Goal: Task Accomplishment & Management: Manage account settings

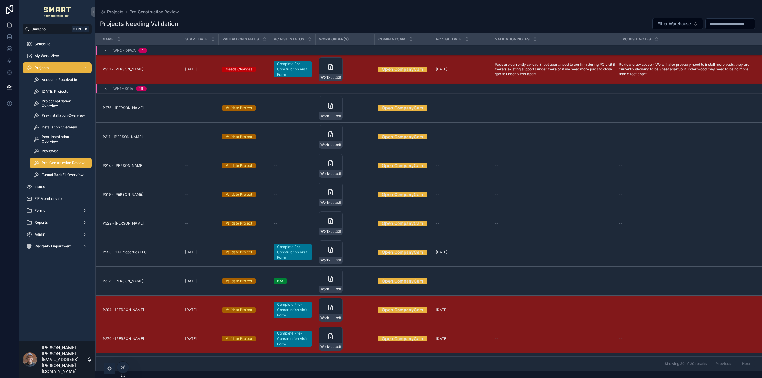
click at [43, 68] on span "Projects" at bounding box center [42, 67] width 14 height 5
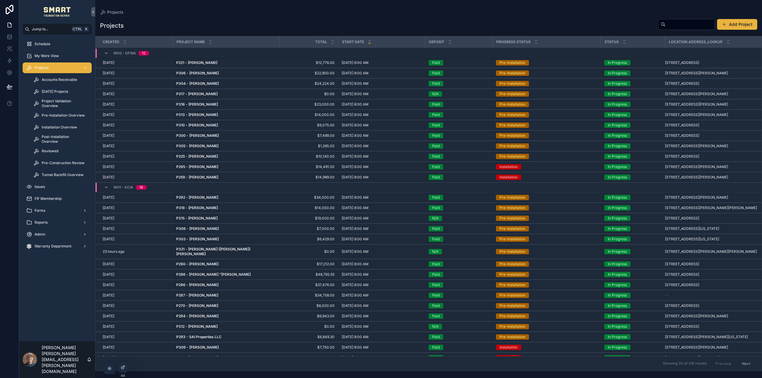
click at [692, 21] on input "scrollable content" at bounding box center [690, 24] width 49 height 8
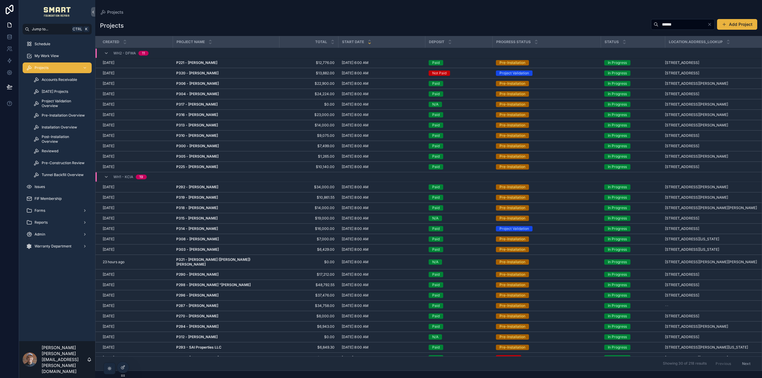
type input "******"
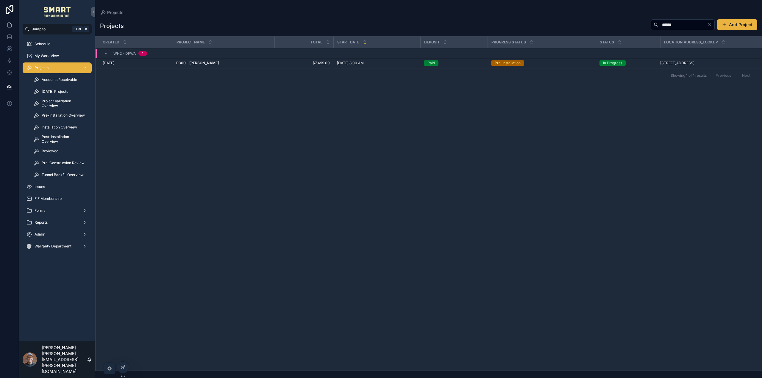
click at [197, 63] on strong "P300 - Tim Overby" at bounding box center [197, 63] width 43 height 4
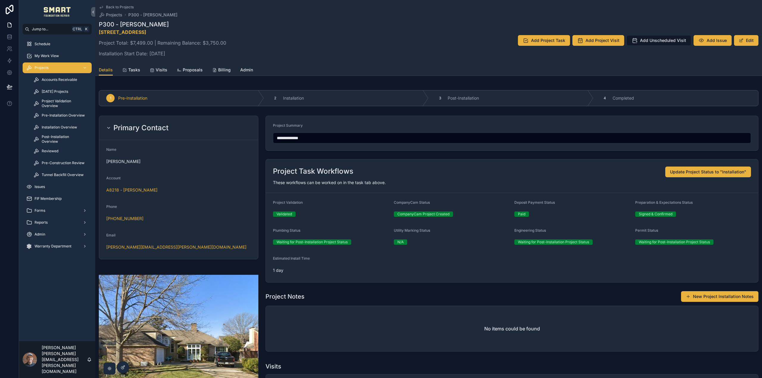
click at [135, 68] on span "Tasks" at bounding box center [134, 70] width 12 height 6
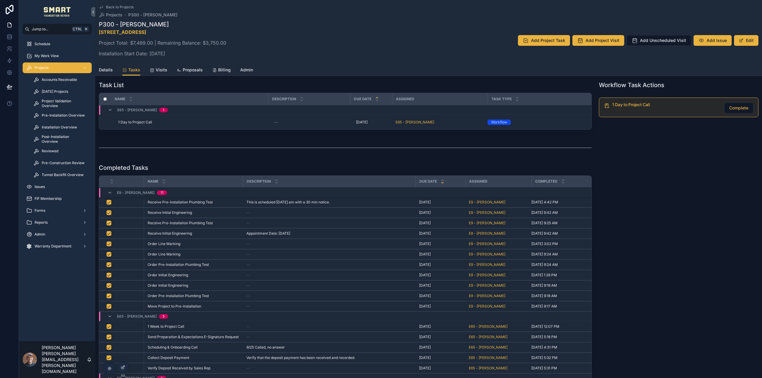
scroll to position [30, 0]
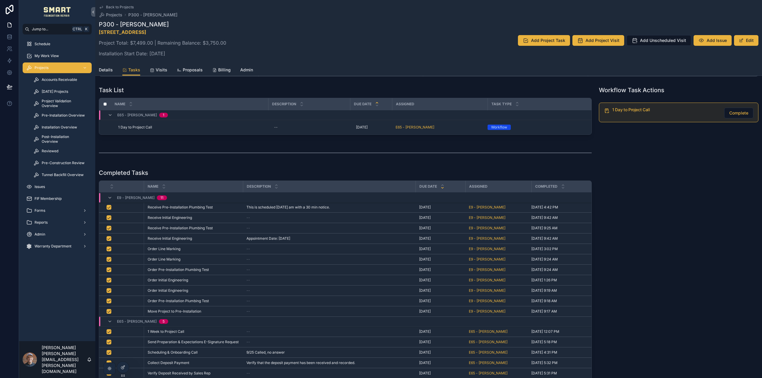
click at [107, 70] on span "Details" at bounding box center [106, 70] width 14 height 6
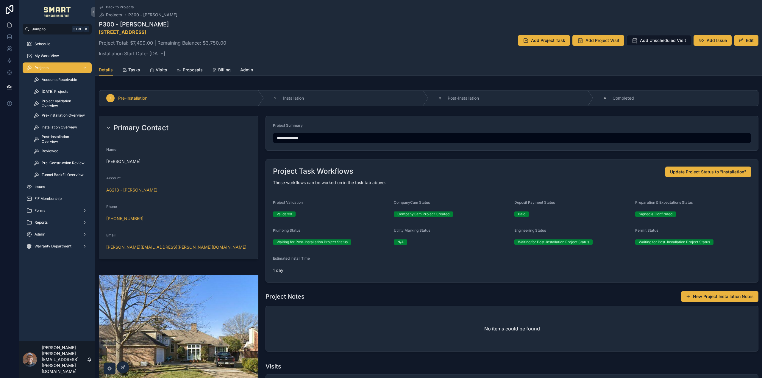
click at [139, 70] on span "Tasks" at bounding box center [134, 70] width 12 height 6
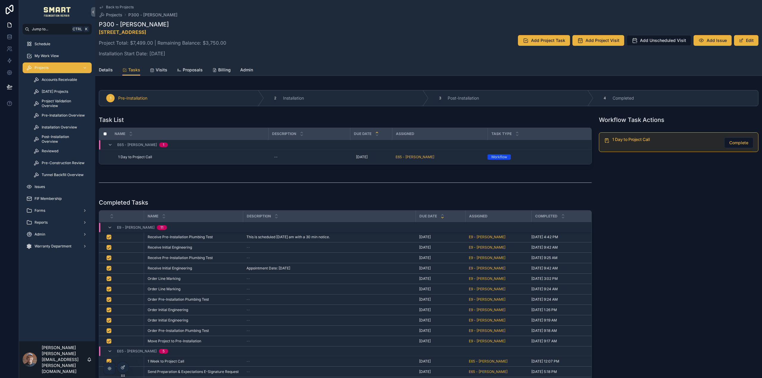
drag, startPoint x: 556, startPoint y: 285, endPoint x: 530, endPoint y: 280, distance: 26.4
click at [530, 280] on tbody "E9 - Lissette Sanchez 11 Receive Pre-Installation Plumbing Test Receive Pre-Ins…" at bounding box center [348, 341] width 499 height 238
click at [249, 70] on span "Admin" at bounding box center [246, 70] width 13 height 6
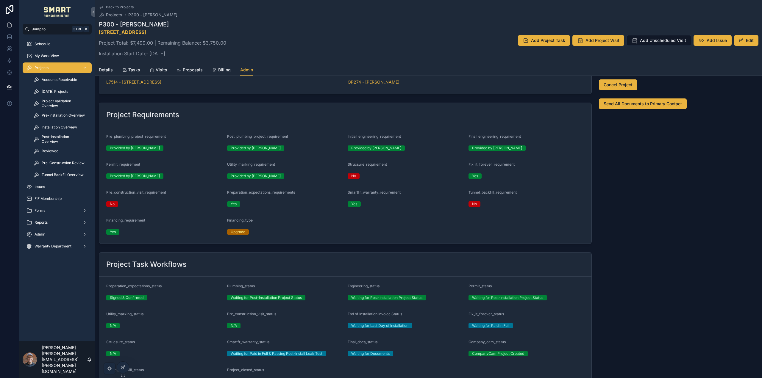
scroll to position [60, 0]
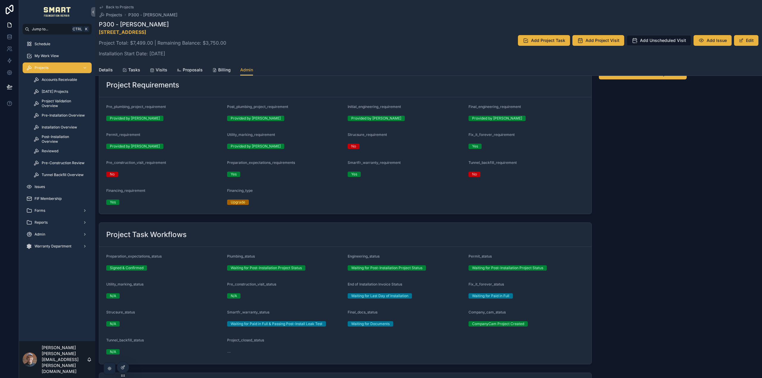
click at [129, 70] on span "Tasks" at bounding box center [134, 70] width 12 height 6
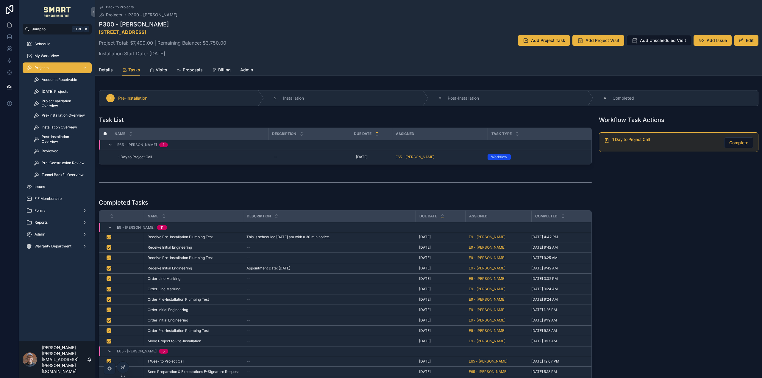
click at [121, 368] on icon at bounding box center [123, 367] width 5 height 5
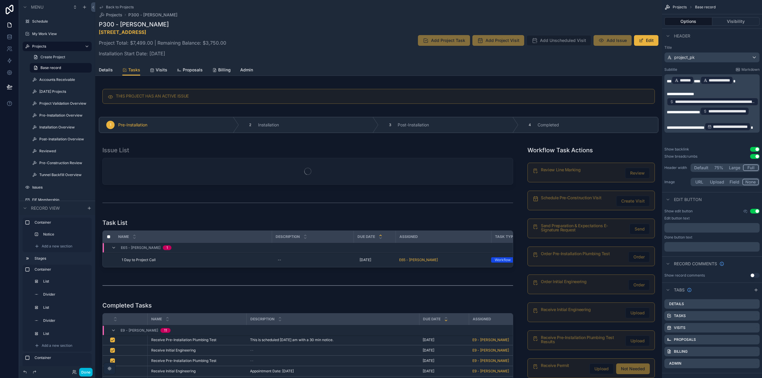
scroll to position [142, 0]
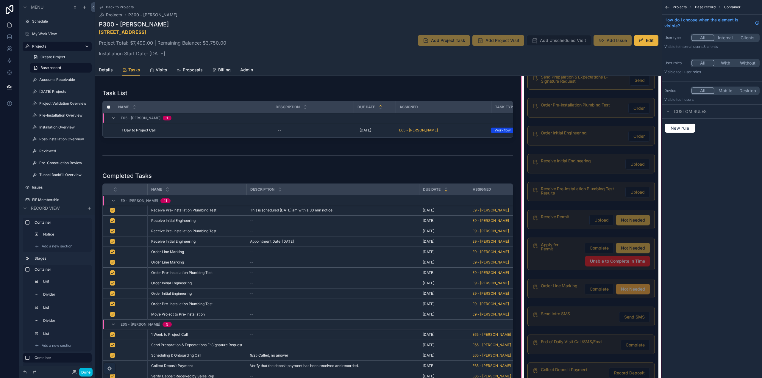
click at [559, 290] on div "scrollable content" at bounding box center [591, 289] width 135 height 24
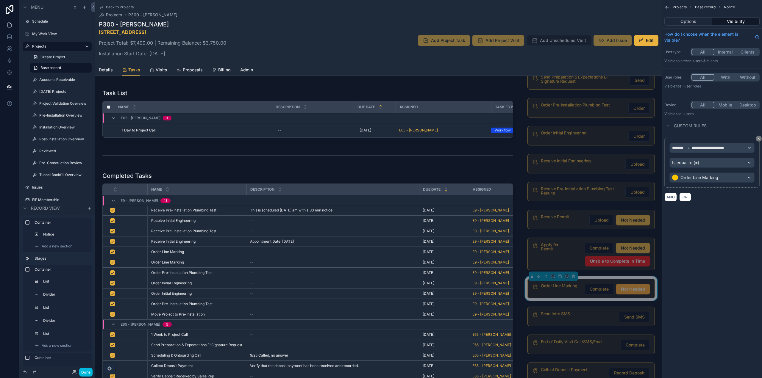
click at [691, 19] on button "Options" at bounding box center [688, 21] width 48 height 8
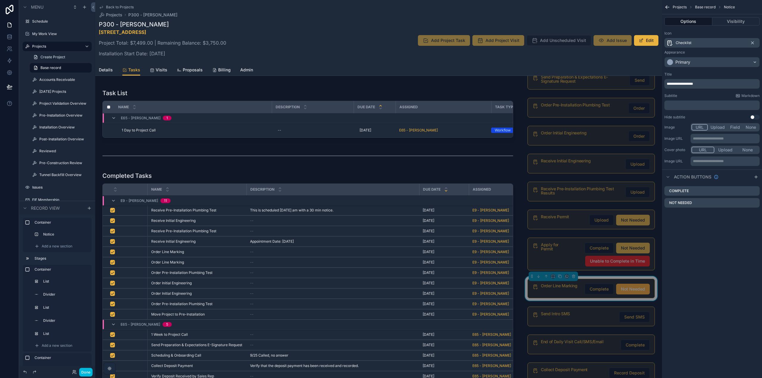
click at [0, 0] on icon "scrollable content" at bounding box center [0, 0] width 0 height 0
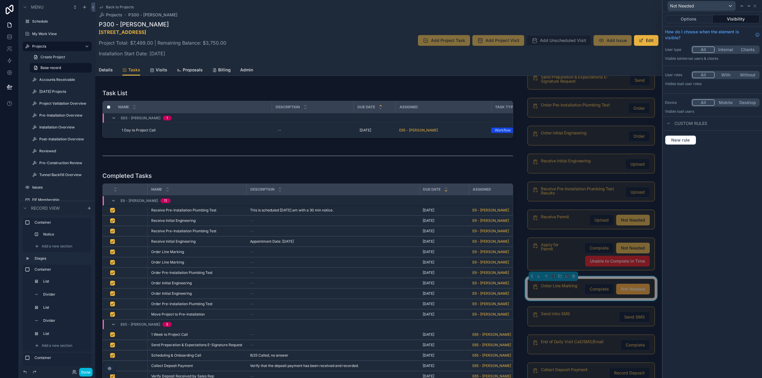
click at [695, 23] on button "Options" at bounding box center [689, 19] width 48 height 8
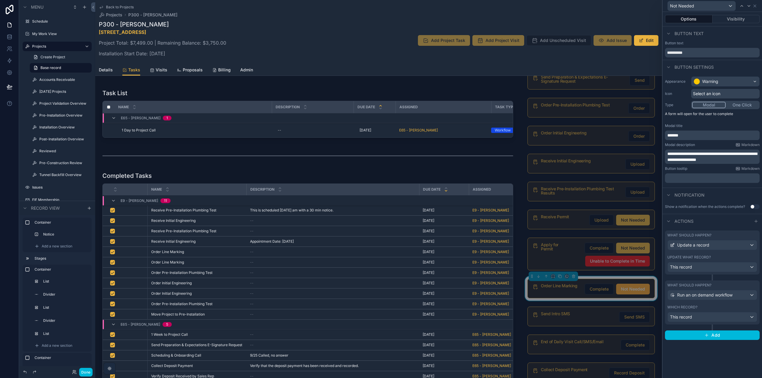
click at [716, 232] on div "What should happen? Update a record Update what record? This record" at bounding box center [712, 253] width 95 height 44
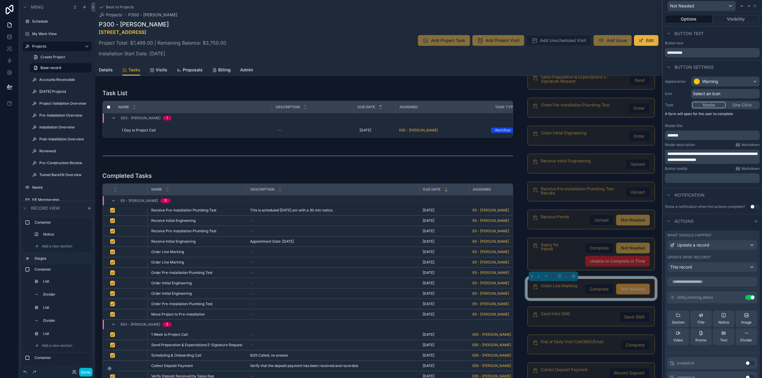
click at [0, 0] on icon at bounding box center [0, 0] width 0 height 0
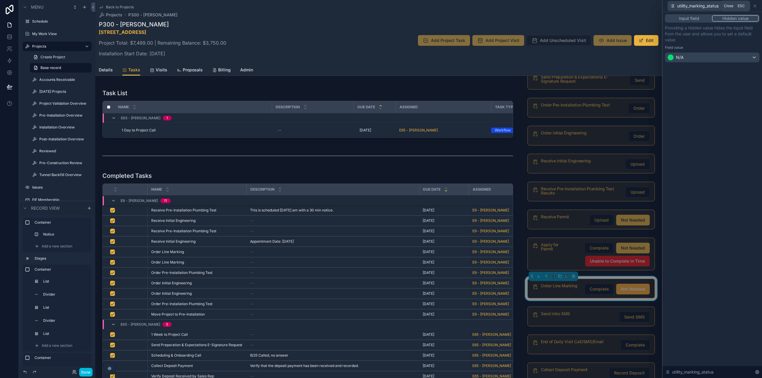
click at [754, 6] on icon at bounding box center [754, 6] width 5 height 5
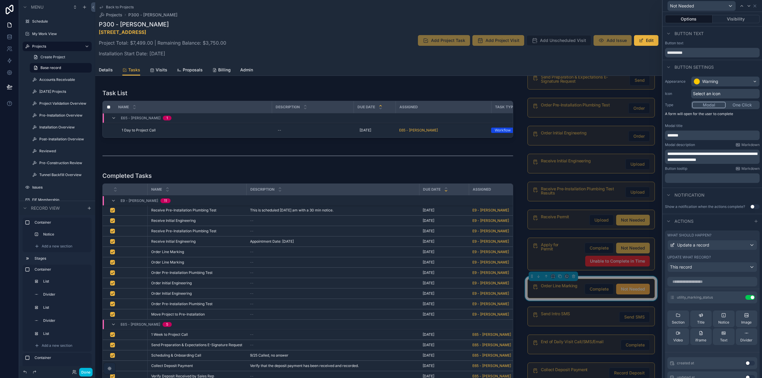
drag, startPoint x: 84, startPoint y: 374, endPoint x: 82, endPoint y: 378, distance: 4.9
click at [84, 374] on button "Done" at bounding box center [85, 372] width 13 height 9
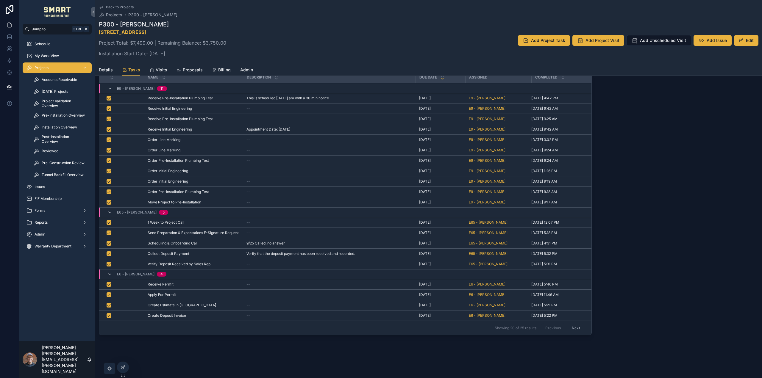
scroll to position [142, 0]
click at [125, 368] on icon at bounding box center [123, 367] width 5 height 5
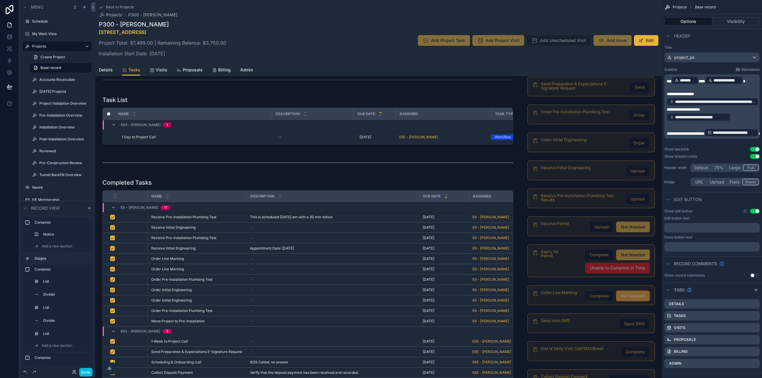
scroll to position [149, 0]
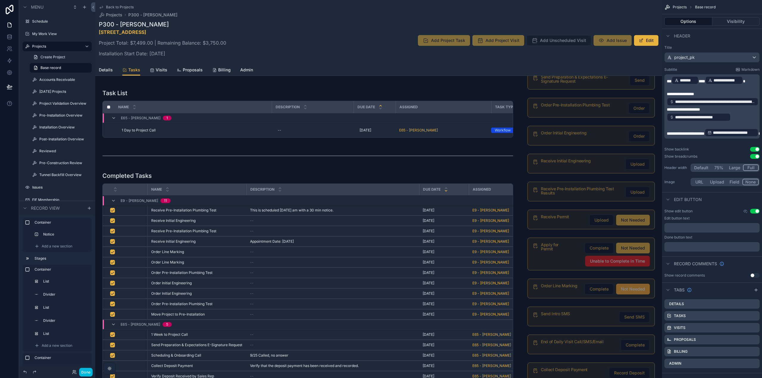
click at [86, 373] on button "Done" at bounding box center [85, 372] width 13 height 9
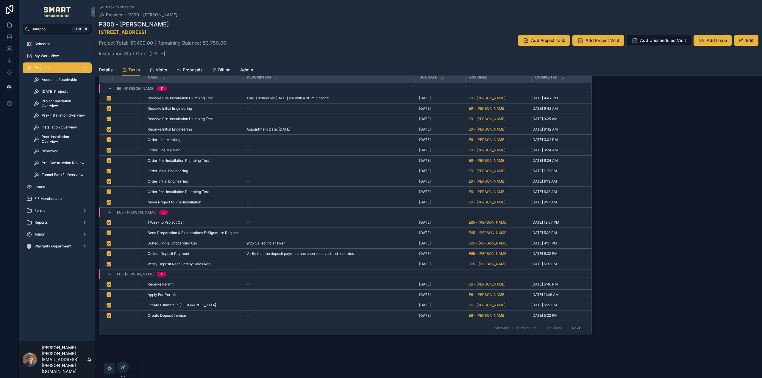
scroll to position [142, 0]
click at [246, 71] on span "Admin" at bounding box center [246, 70] width 13 height 6
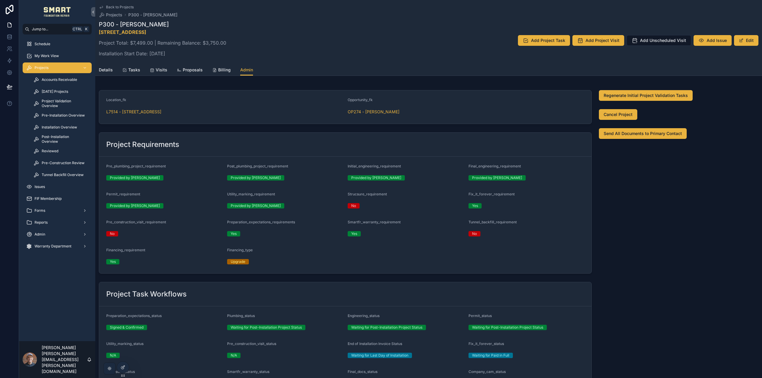
click at [739, 39] on span "scrollable content" at bounding box center [741, 40] width 5 height 5
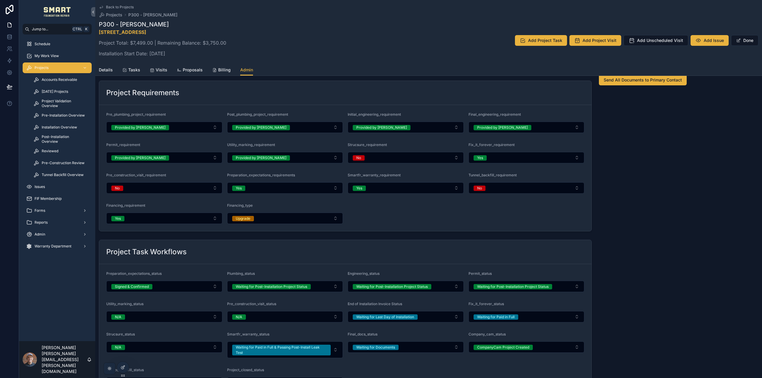
scroll to position [119, 0]
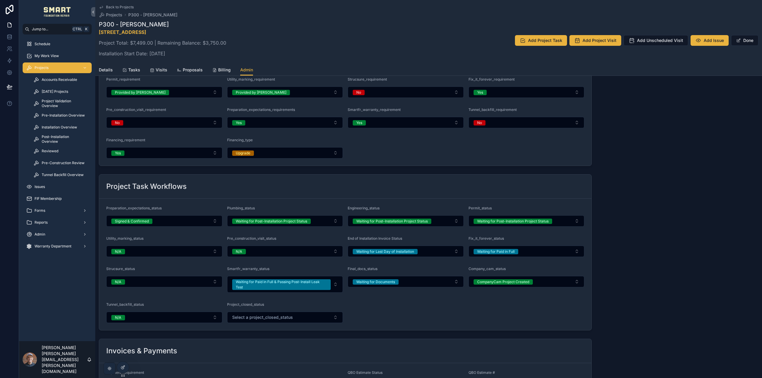
click at [152, 254] on button "N/A" at bounding box center [164, 251] width 116 height 11
click at [152, 292] on div "Review Line Marking" at bounding box center [146, 292] width 35 height 5
click at [741, 41] on button "Done" at bounding box center [744, 40] width 27 height 11
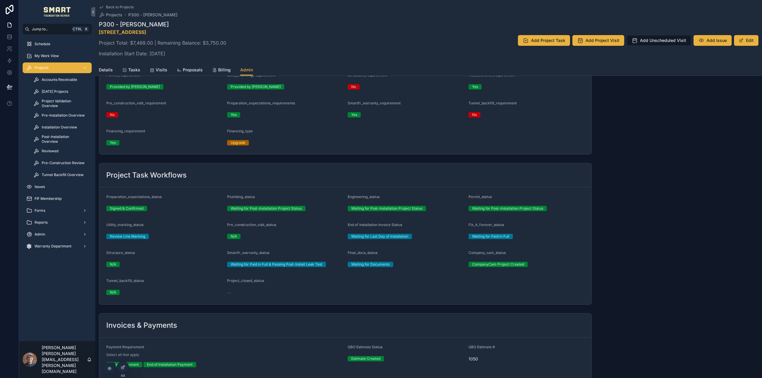
click at [125, 68] on icon "scrollable content" at bounding box center [124, 70] width 5 height 5
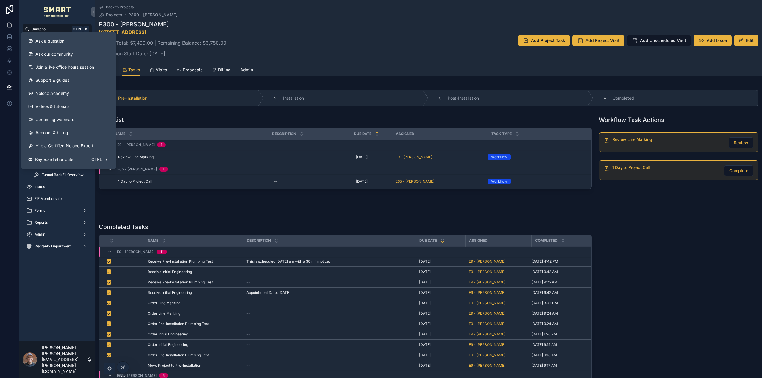
click at [8, 101] on icon at bounding box center [10, 104] width 6 height 6
click at [68, 40] on div "Ask a question" at bounding box center [68, 41] width 81 height 6
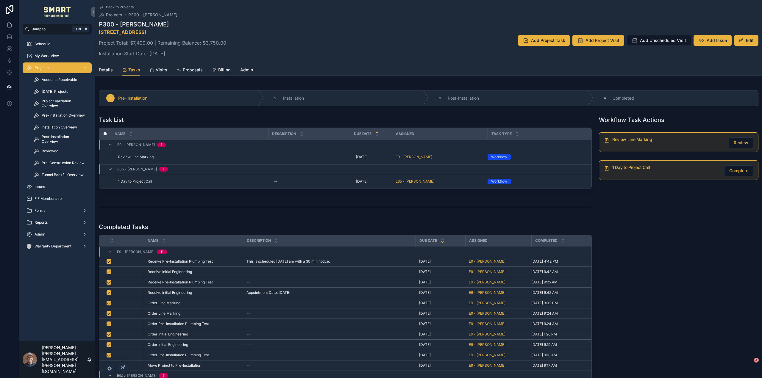
click at [54, 56] on span "My Work View" at bounding box center [47, 56] width 24 height 5
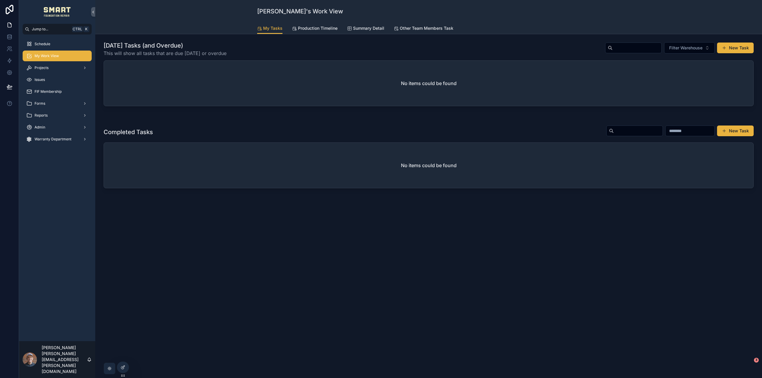
click at [320, 23] on link "Production Timeline" at bounding box center [315, 29] width 46 height 12
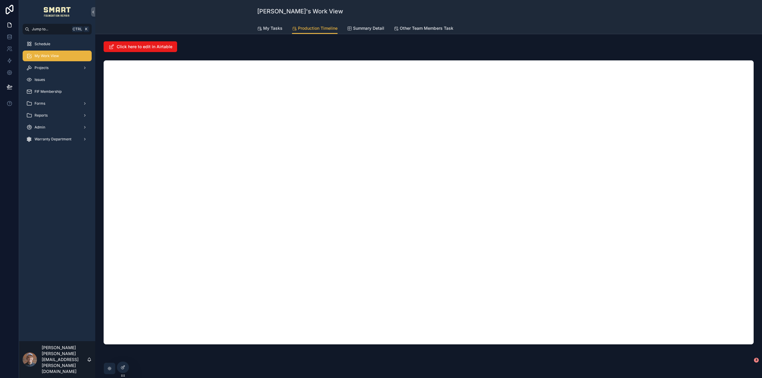
click at [587, 49] on div "Click here to edit in Airtable" at bounding box center [429, 46] width 650 height 11
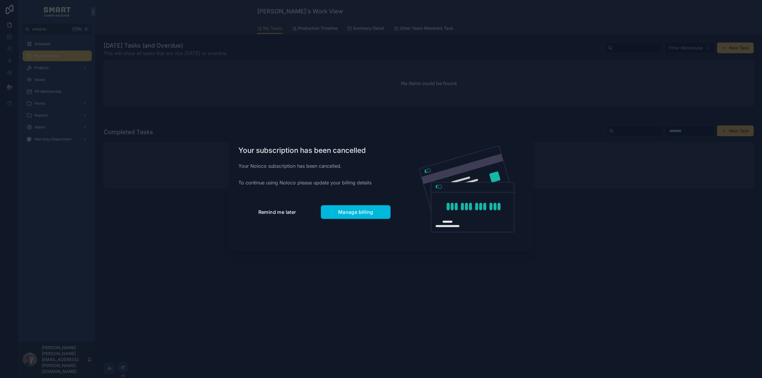
click at [283, 214] on span "Remind me later" at bounding box center [277, 212] width 38 height 6
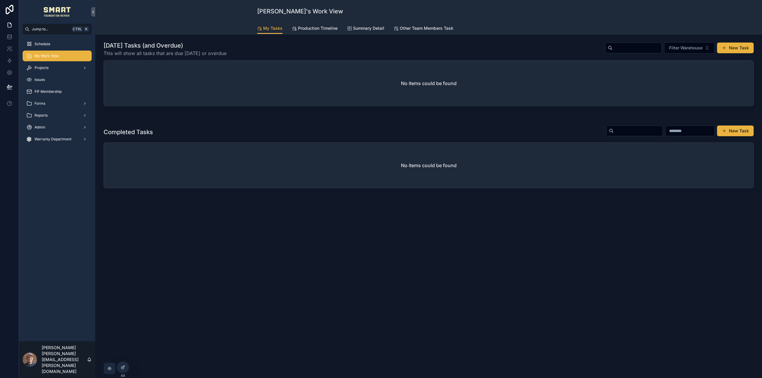
click at [45, 69] on span "Projects" at bounding box center [42, 67] width 14 height 5
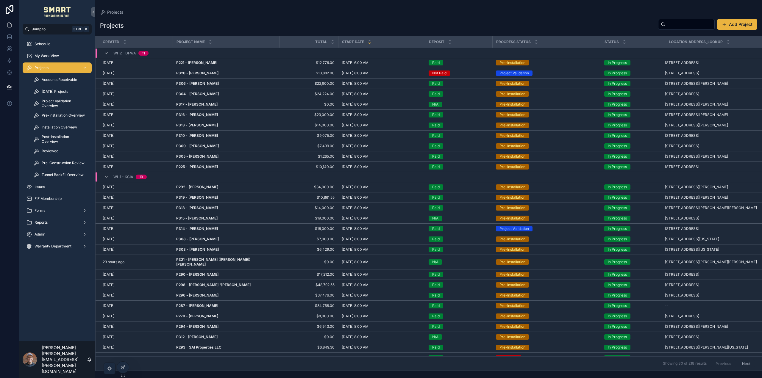
click at [62, 117] on span "Pre-Installation Overview" at bounding box center [63, 115] width 43 height 5
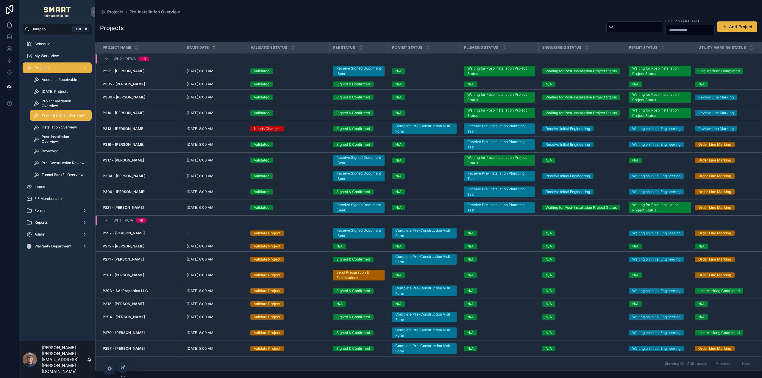
click at [61, 126] on span "Installation Overview" at bounding box center [59, 127] width 35 height 5
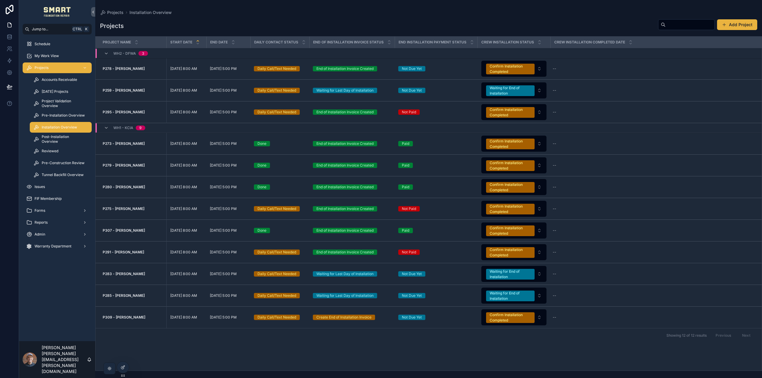
click at [54, 67] on div "Projects" at bounding box center [57, 68] width 62 height 10
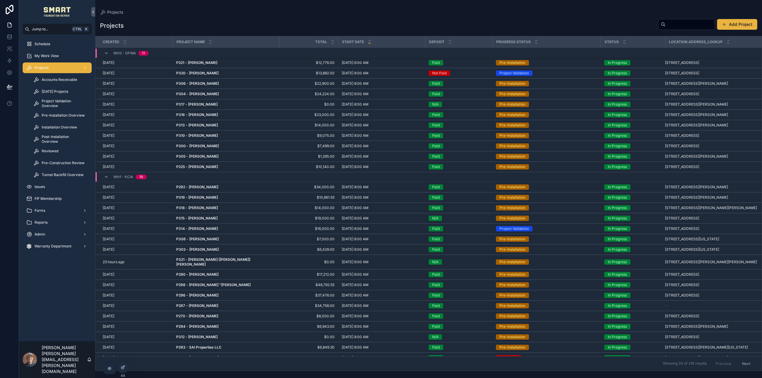
click at [682, 25] on input "scrollable content" at bounding box center [690, 24] width 49 height 8
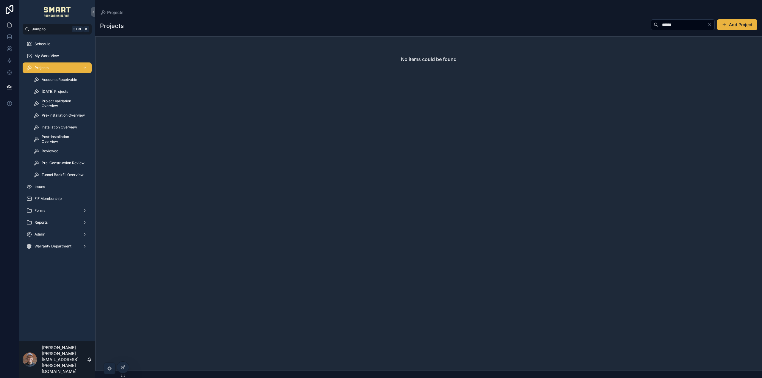
click at [662, 26] on input "******" at bounding box center [682, 25] width 49 height 8
click at [658, 24] on input "******" at bounding box center [682, 25] width 49 height 8
type input "*****"
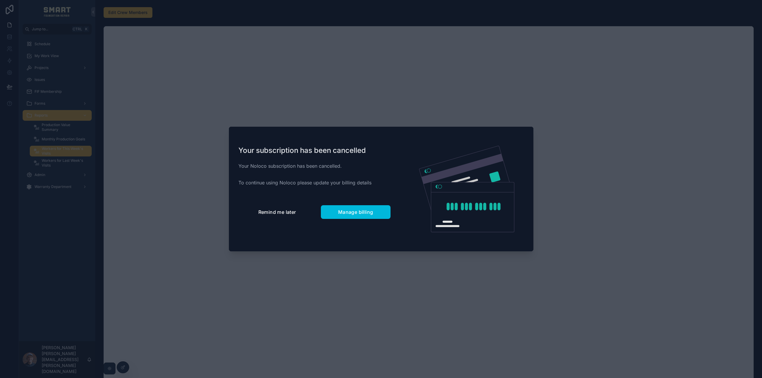
click at [291, 207] on button "Remind me later" at bounding box center [277, 212] width 78 height 14
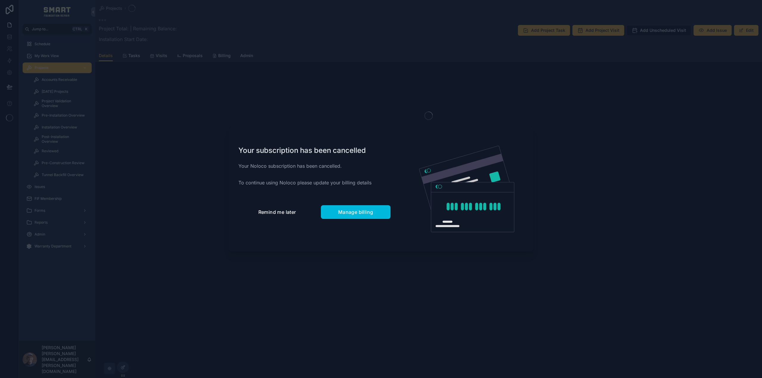
click at [292, 213] on span "Remind me later" at bounding box center [277, 212] width 38 height 6
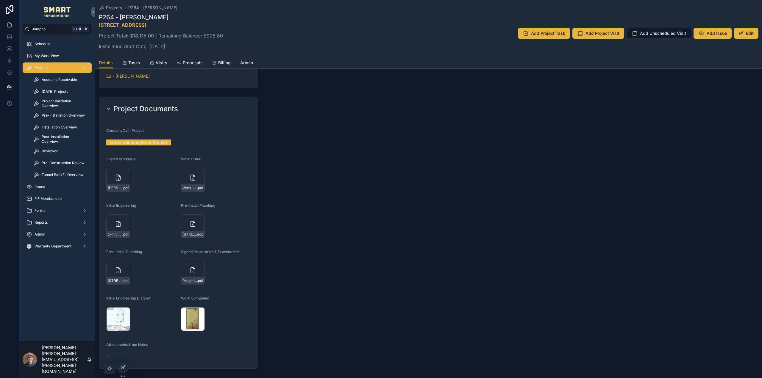
scroll to position [685, 0]
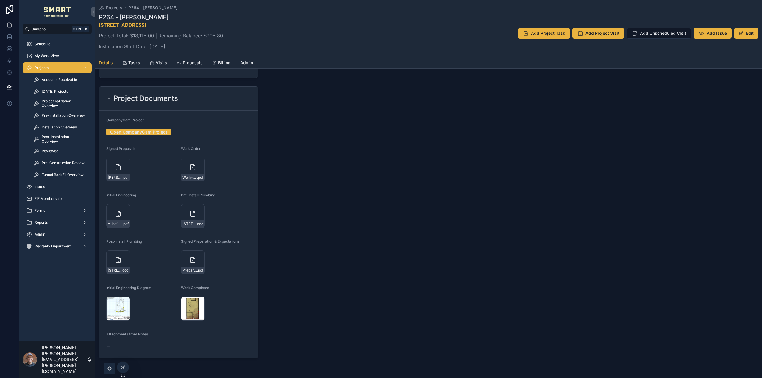
click at [186, 309] on div "Screenshot-2025-10-01-082239 .png" at bounding box center [193, 309] width 24 height 24
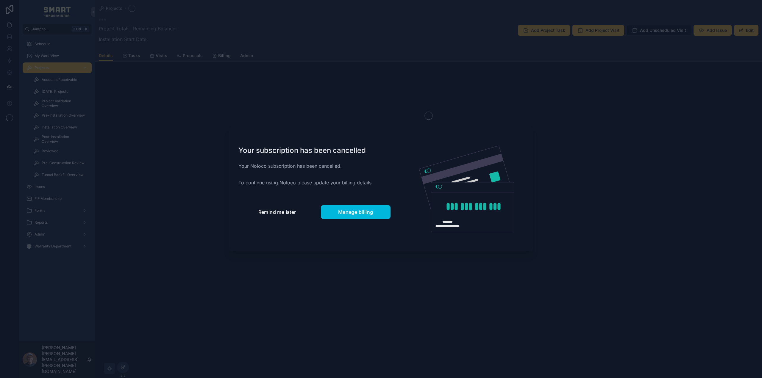
click at [269, 214] on span "Remind me later" at bounding box center [277, 212] width 38 height 6
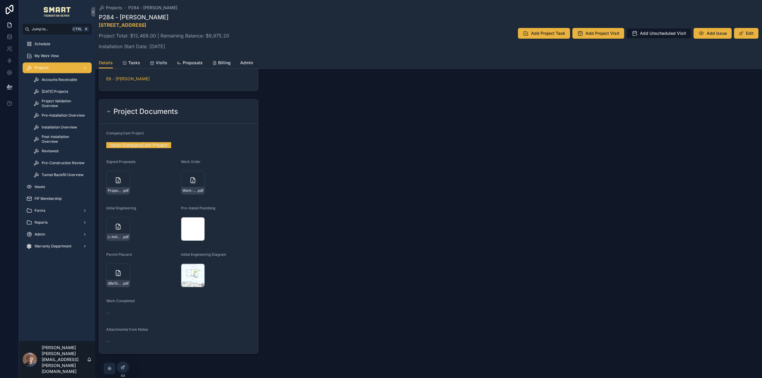
scroll to position [716, 0]
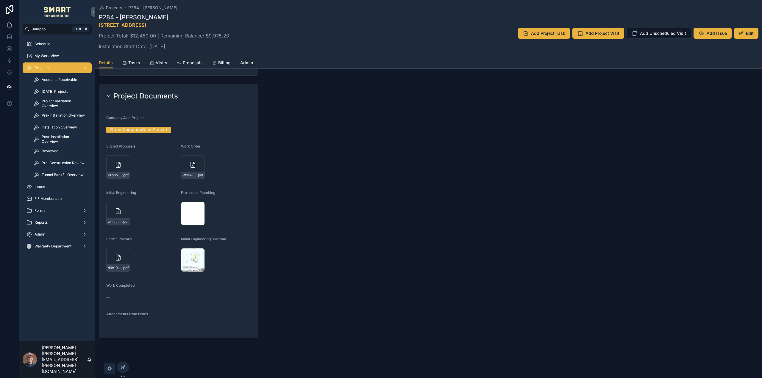
click at [188, 260] on div "Screenshot-2025-10-01-080823 .png" at bounding box center [193, 260] width 24 height 24
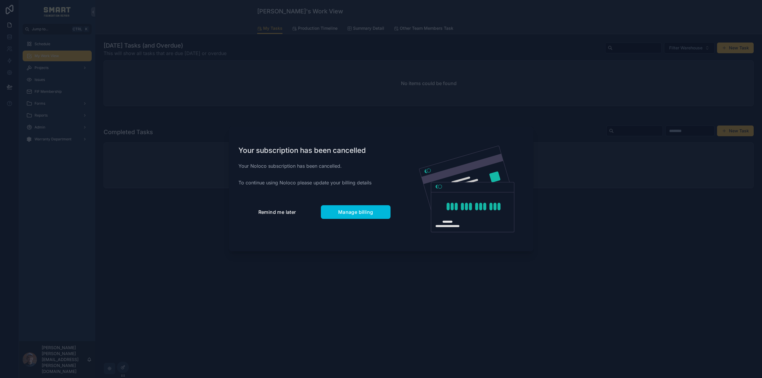
click at [275, 219] on button "Remind me later" at bounding box center [277, 212] width 78 height 14
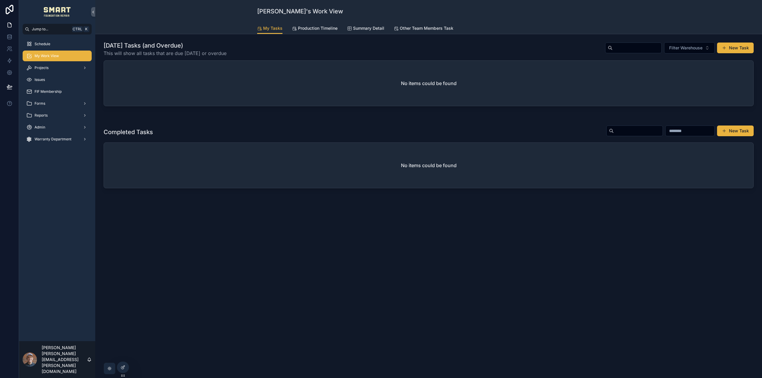
click at [305, 26] on span "Production Timeline" at bounding box center [318, 28] width 40 height 6
